Goal: Find specific page/section: Find specific page/section

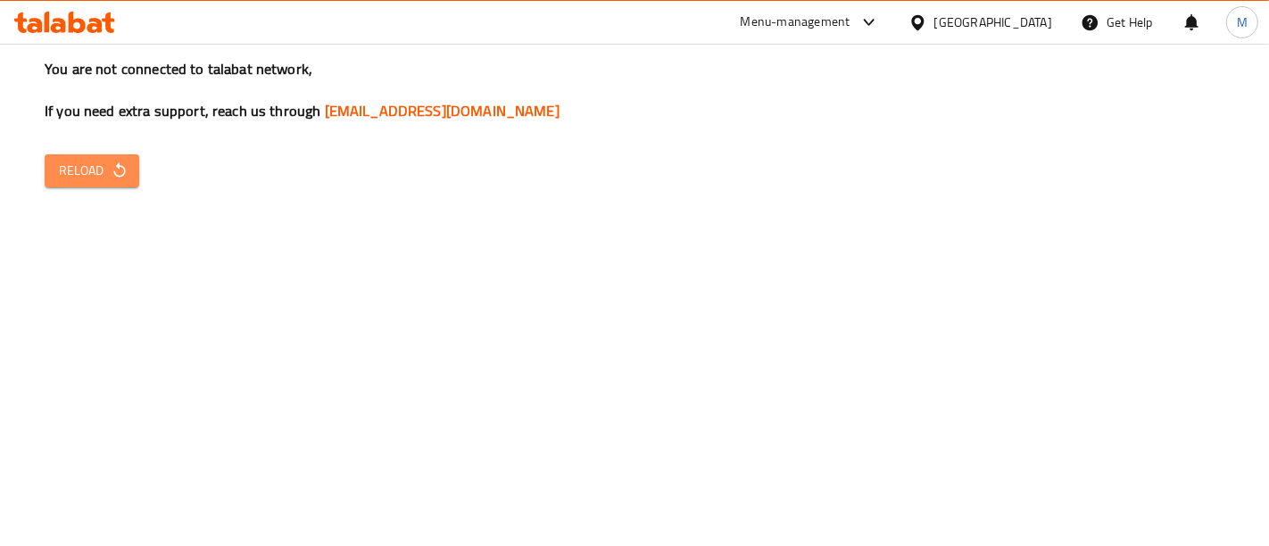
click at [112, 170] on icon "button" at bounding box center [120, 171] width 18 height 18
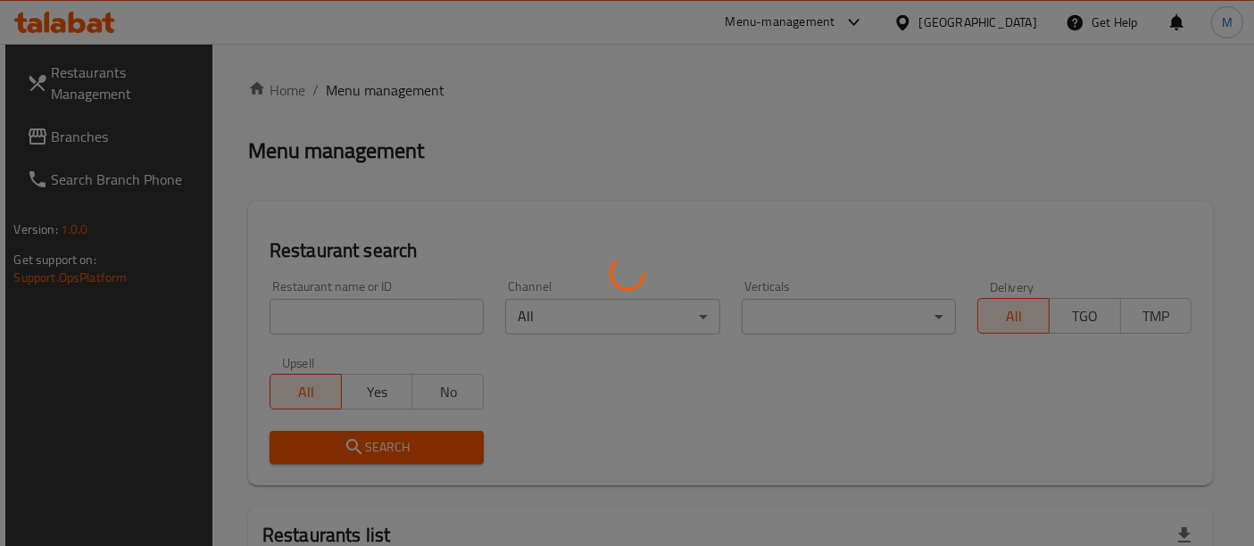
click at [434, 307] on div at bounding box center [627, 273] width 1254 height 546
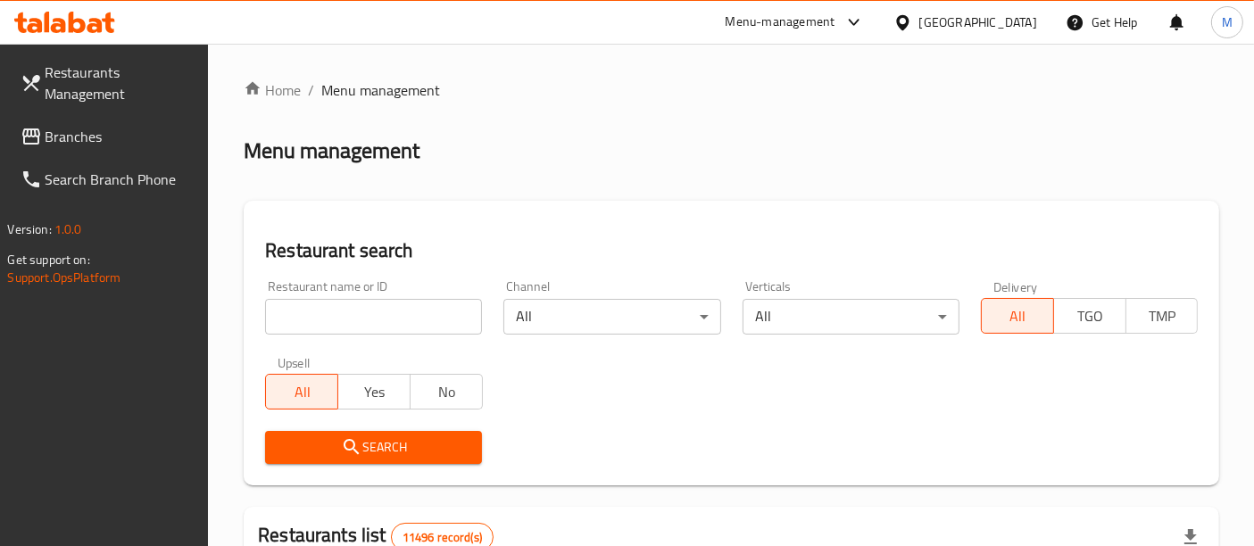
click at [435, 299] on input "search" at bounding box center [373, 317] width 217 height 36
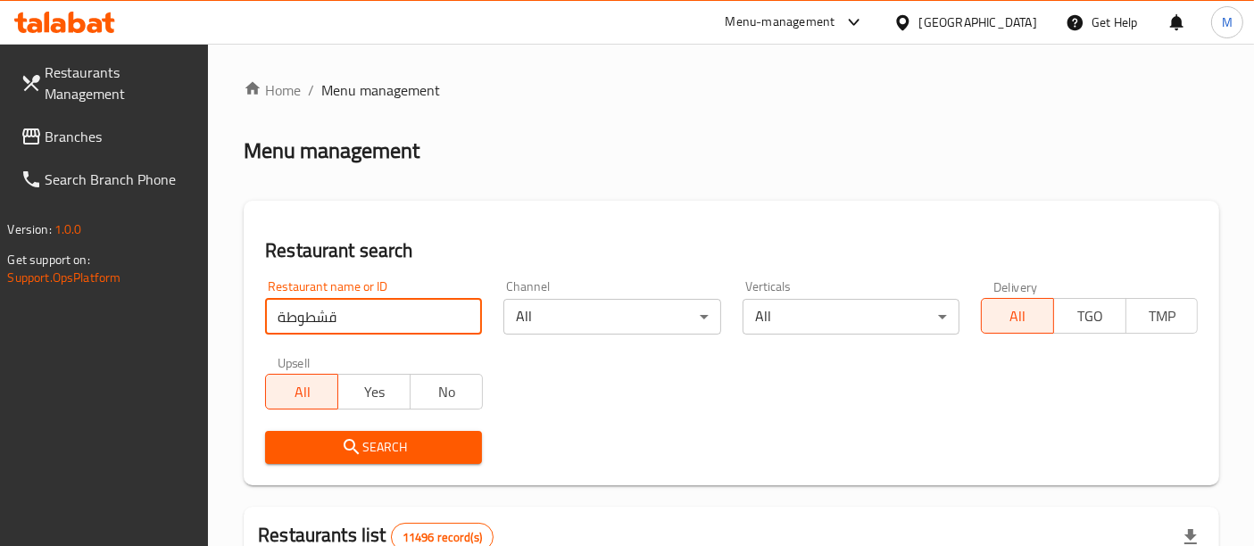
type input "قشطوطة"
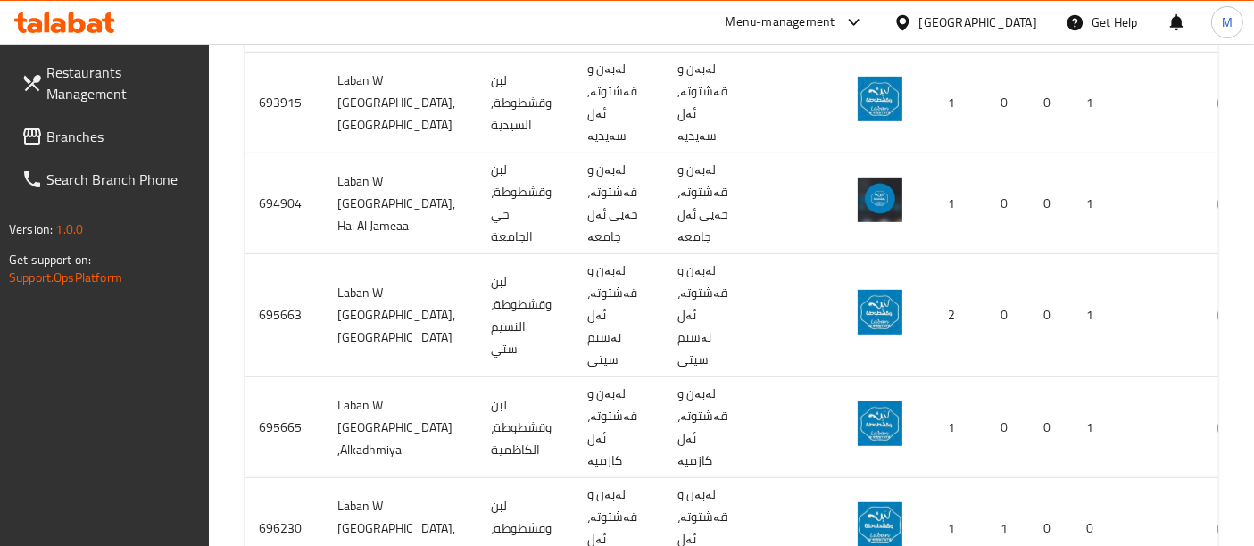
scroll to position [996, 0]
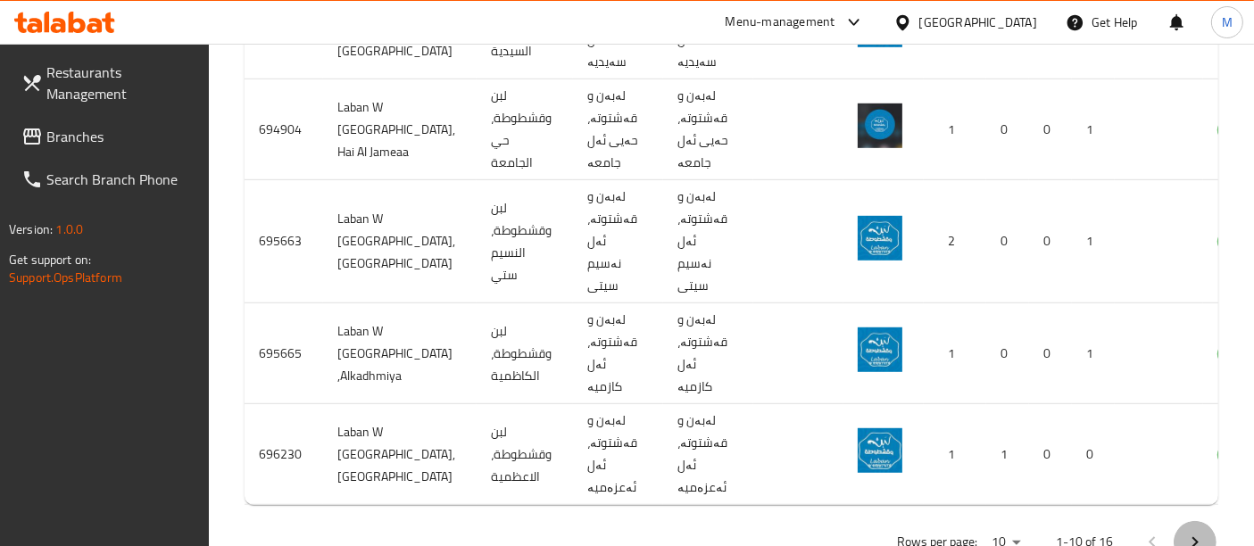
click at [1206, 521] on button "Next page" at bounding box center [1194, 542] width 43 height 43
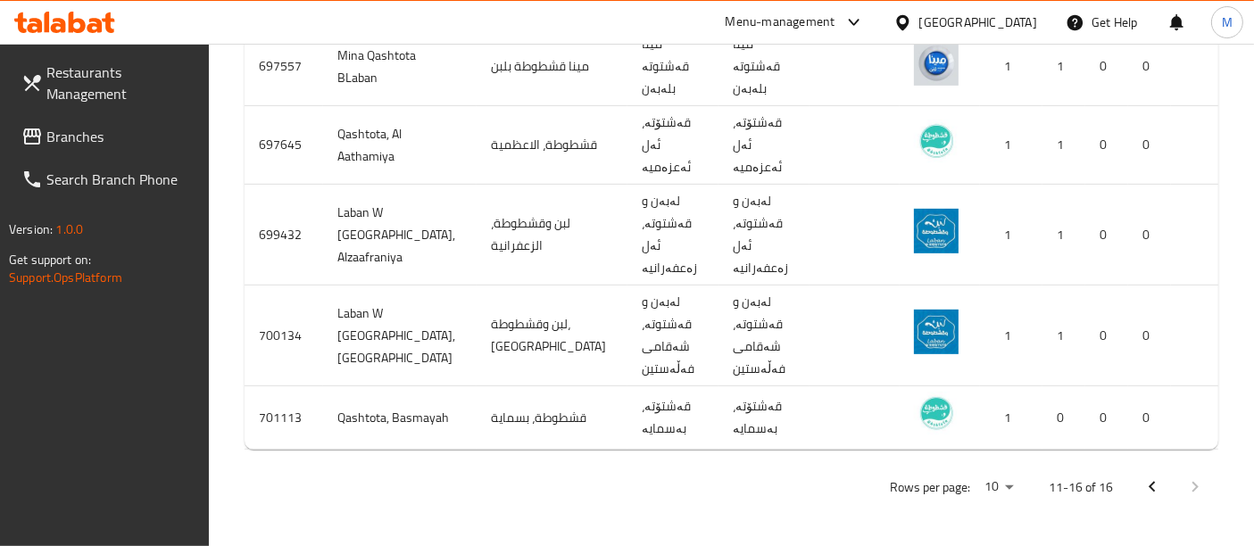
scroll to position [691, 0]
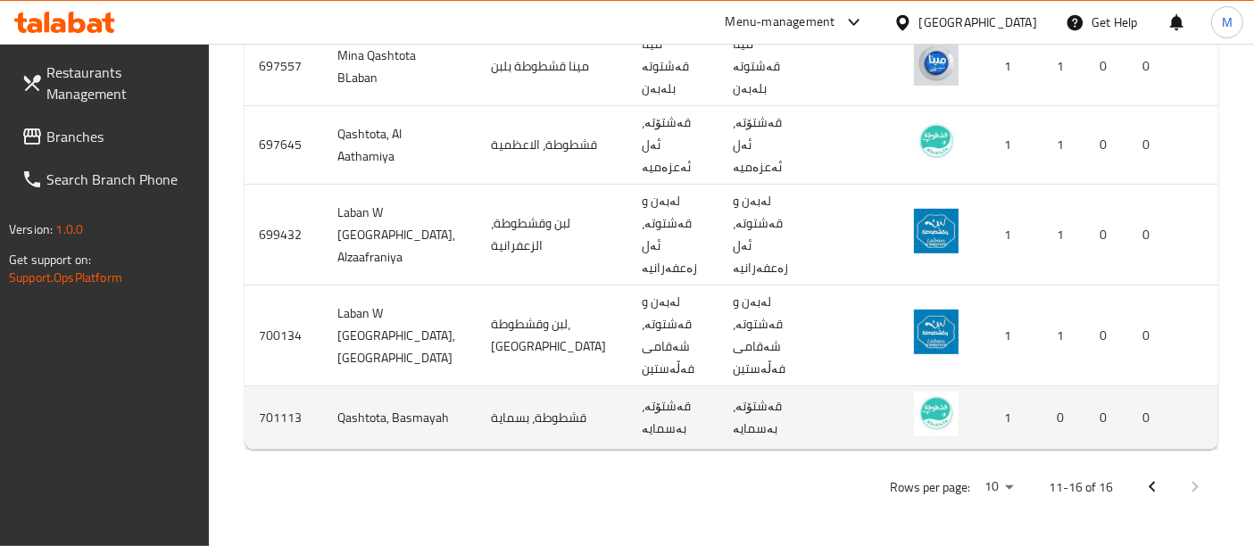
click at [354, 391] on td "Qashtota, Basmayah" at bounding box center [399, 417] width 153 height 63
copy td "Qashtota, Basmayah"
